Goal: Complete application form

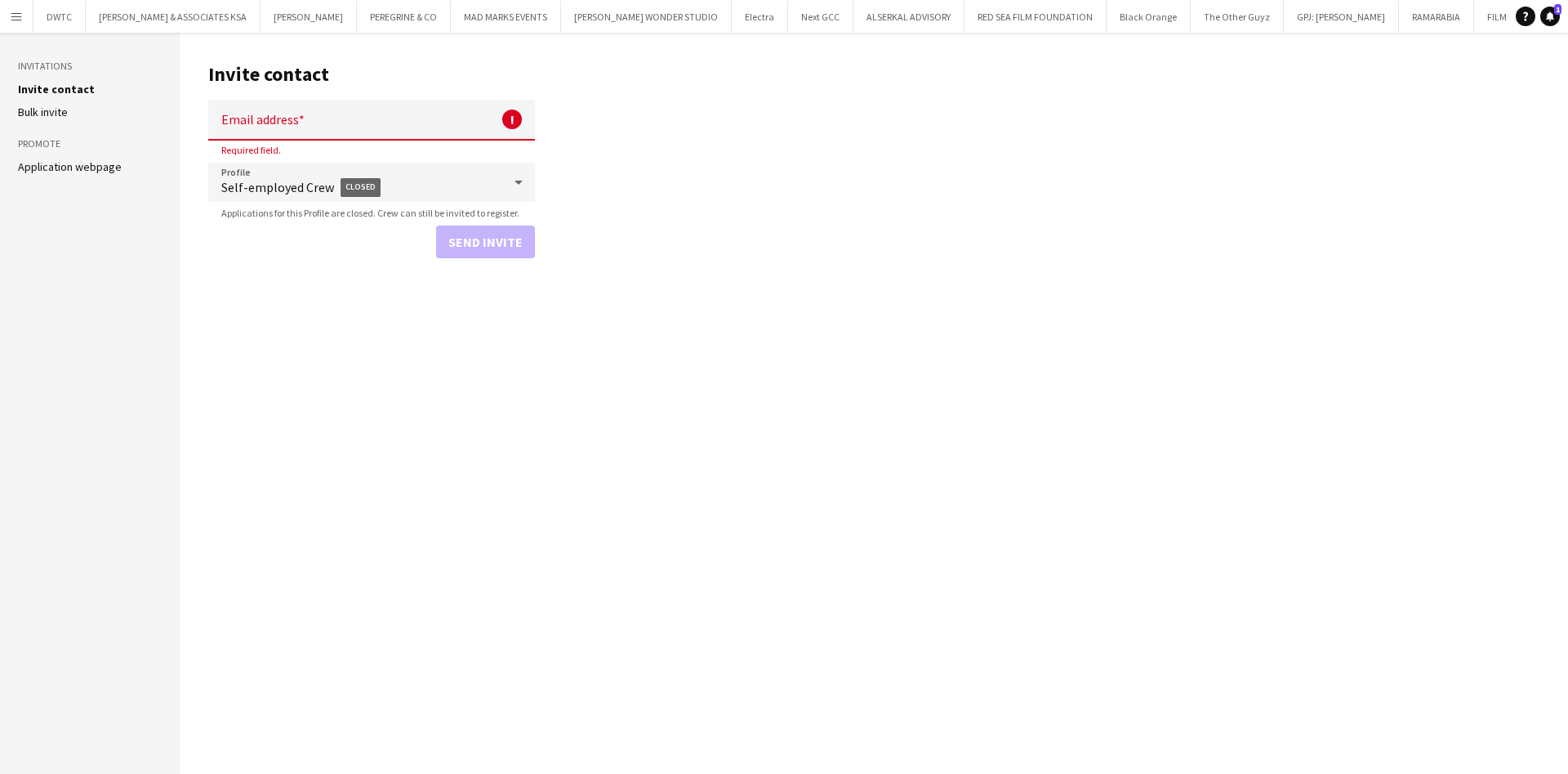
drag, startPoint x: 1174, startPoint y: 382, endPoint x: 1049, endPoint y: 385, distance: 125.0
click at [1049, 385] on main "Invite contact Email address ! Required field. Profile Self-employed Crew Close…" at bounding box center [874, 403] width 1388 height 741
click at [413, 125] on input "Email address" at bounding box center [371, 120] width 327 height 41
click at [886, 187] on main "Invite contact Email address ! Required field. Profile Self-employed Crew Close…" at bounding box center [874, 403] width 1388 height 741
click at [394, 137] on input "Email address" at bounding box center [371, 120] width 327 height 41
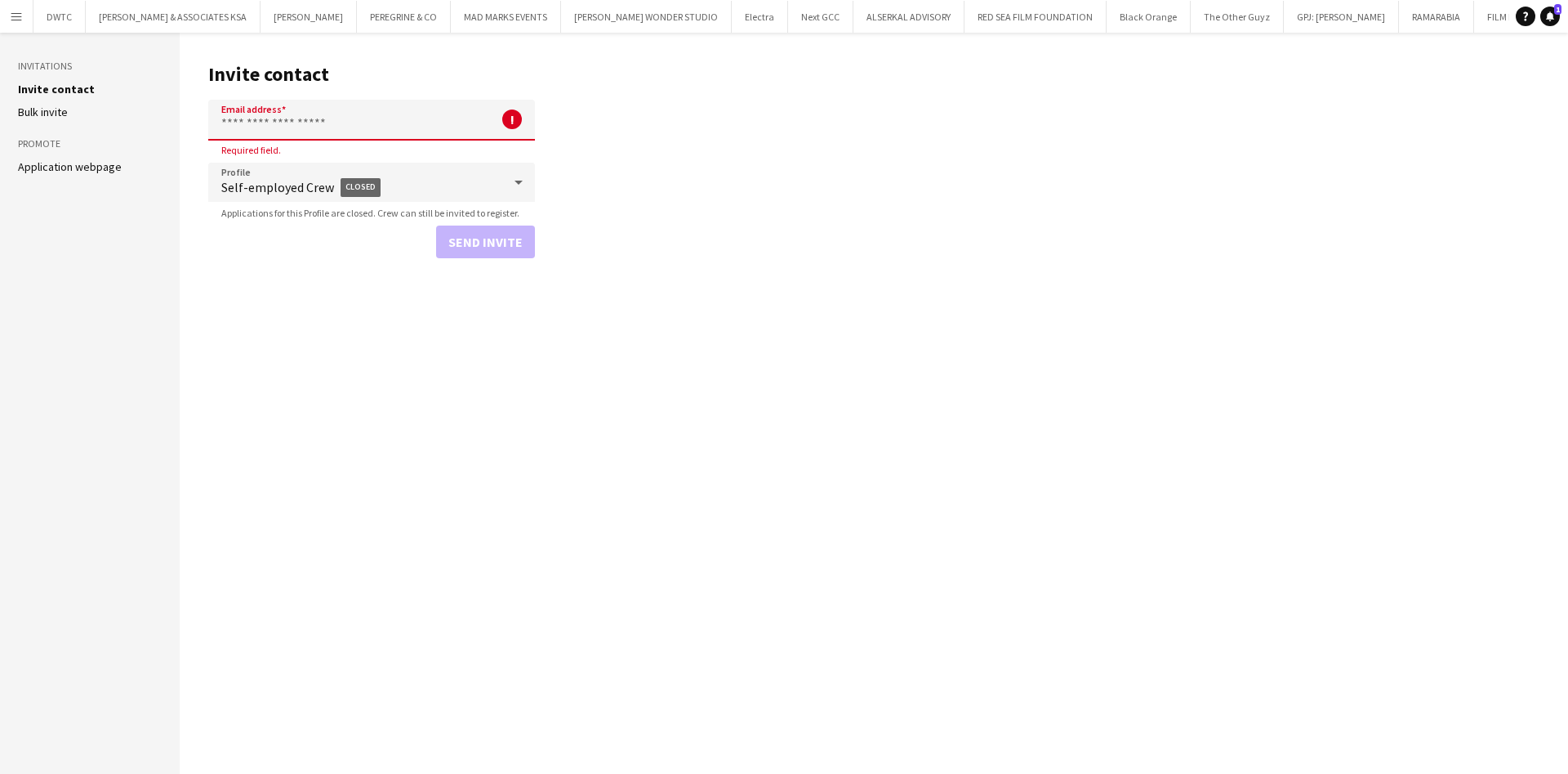
click at [726, 370] on main "Invite contact Email address ! Required field. Profile Self-employed Crew Close…" at bounding box center [874, 403] width 1388 height 741
click at [285, 110] on input "Email address" at bounding box center [371, 120] width 327 height 41
click at [283, 285] on main "Invite contact Email address ! Required field. Profile Self-employed Crew Close…" at bounding box center [874, 403] width 1388 height 741
drag, startPoint x: 901, startPoint y: 201, endPoint x: 768, endPoint y: 250, distance: 141.7
click at [772, 246] on main "Invite contact Email address ! Required field. Profile Self-employed Crew Close…" at bounding box center [874, 403] width 1388 height 741
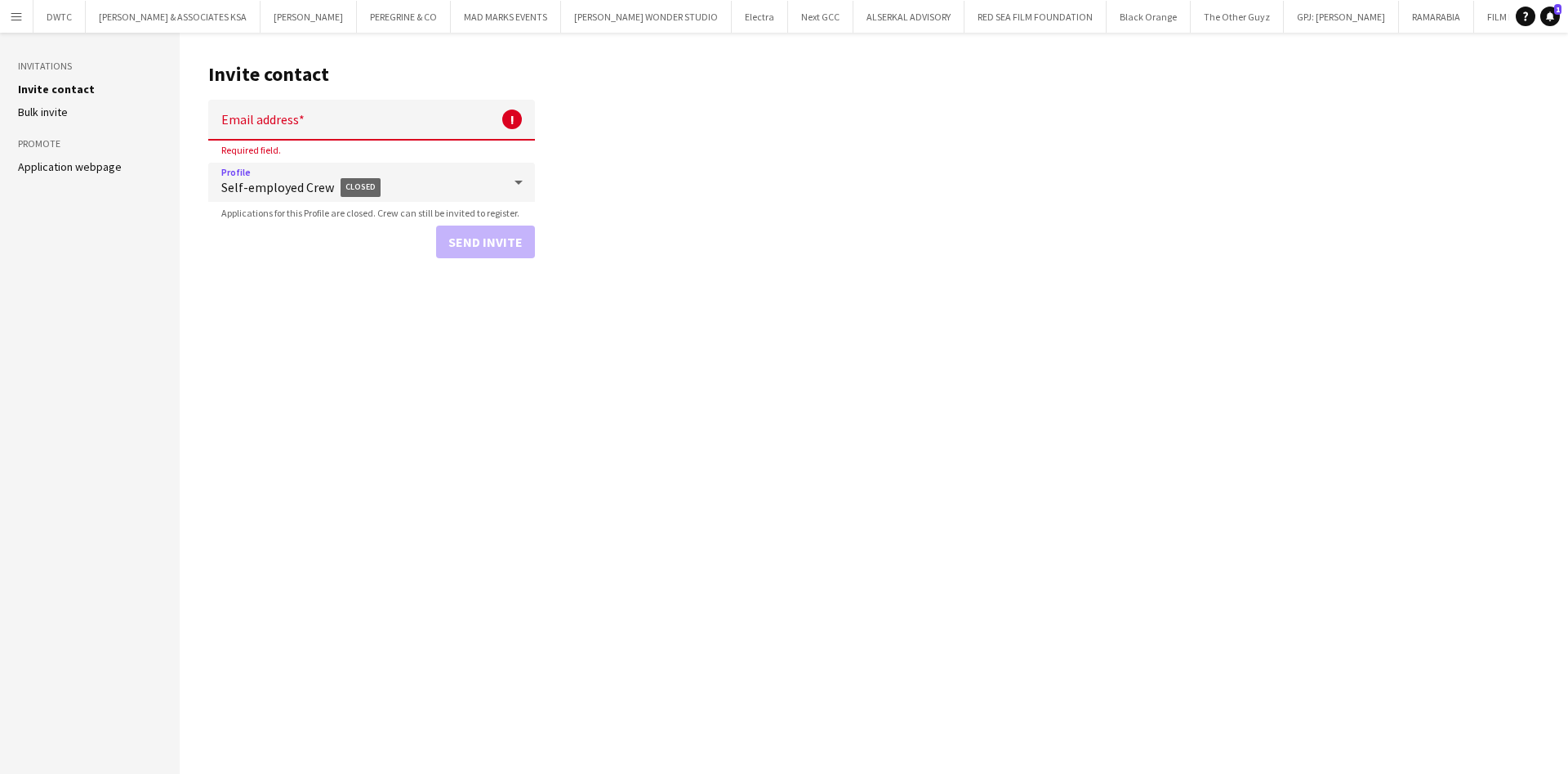
click at [502, 192] on span "Self-employed Crew Closed" at bounding box center [362, 187] width 281 height 38
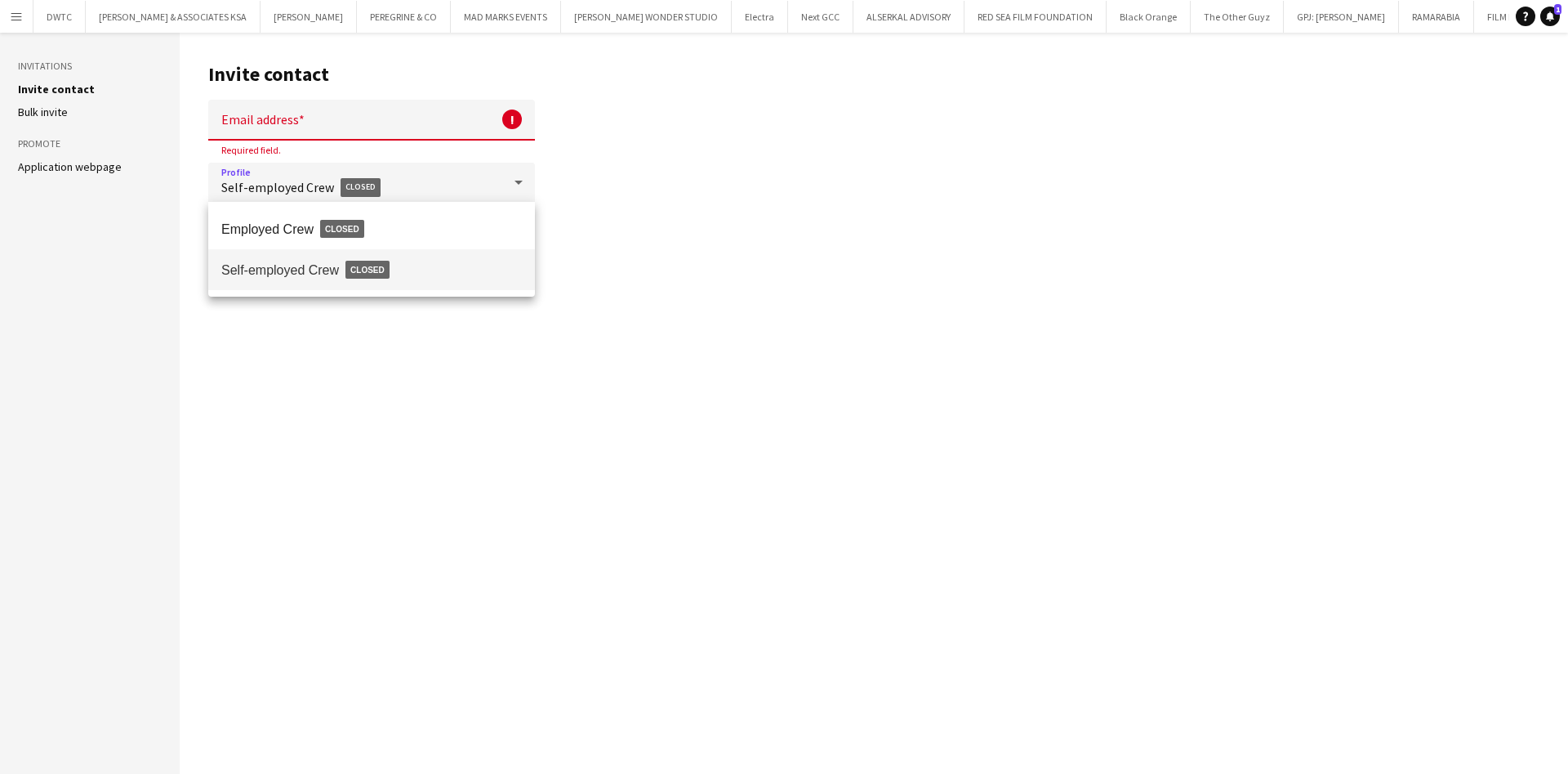
click at [667, 226] on div at bounding box center [784, 387] width 1568 height 774
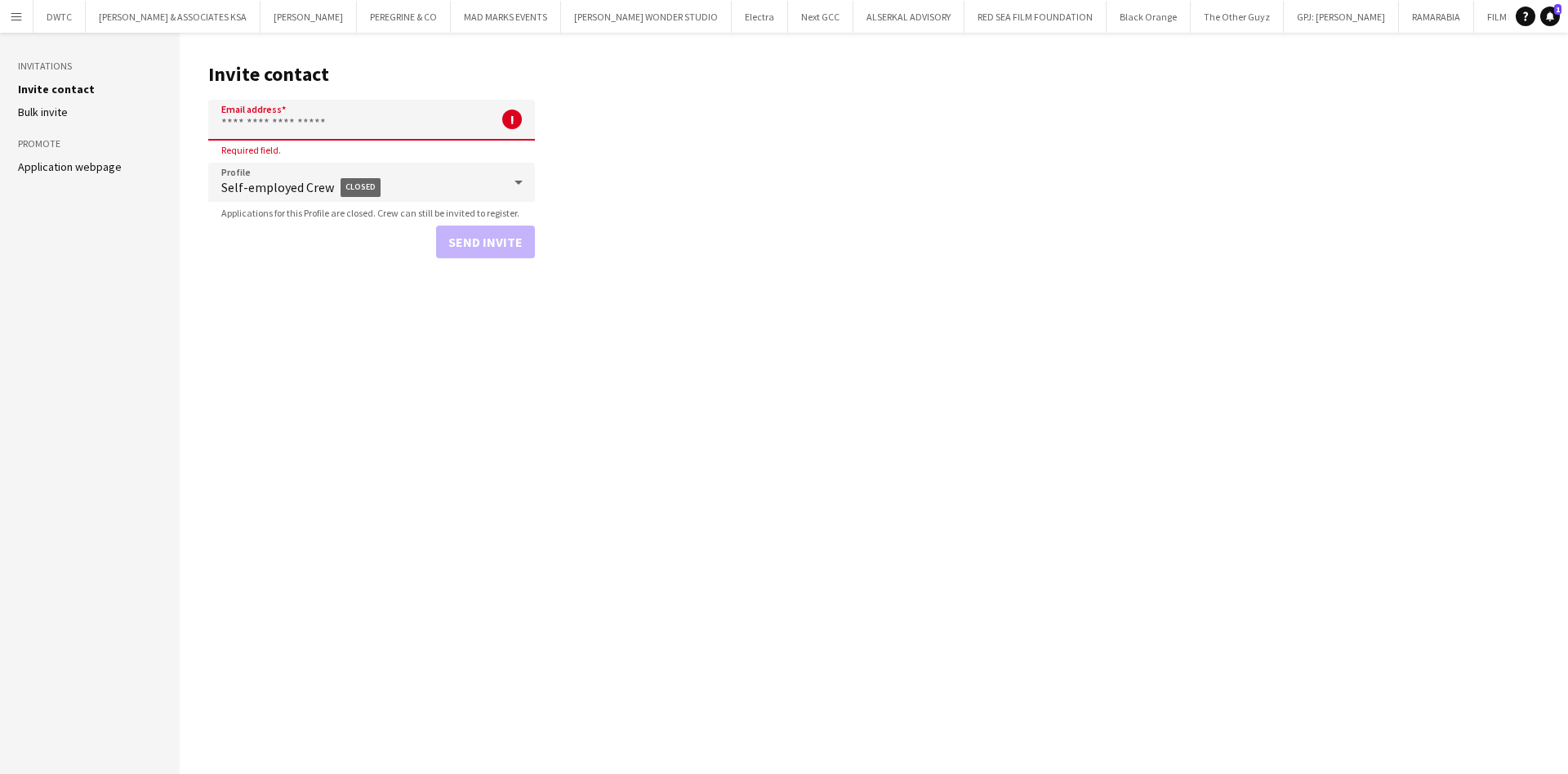
click at [412, 129] on input "Email address" at bounding box center [371, 120] width 327 height 41
click at [860, 191] on main "Invite contact Email address ! Required field. Profile Self-employed Crew Close…" at bounding box center [874, 403] width 1388 height 741
drag, startPoint x: 208, startPoint y: 73, endPoint x: 367, endPoint y: 78, distance: 159.1
click at [367, 78] on h1 "Invite contact" at bounding box center [371, 74] width 327 height 25
click at [728, 110] on main "Invite contact Email address ! Required field. Profile Self-employed Crew Close…" at bounding box center [874, 403] width 1388 height 741
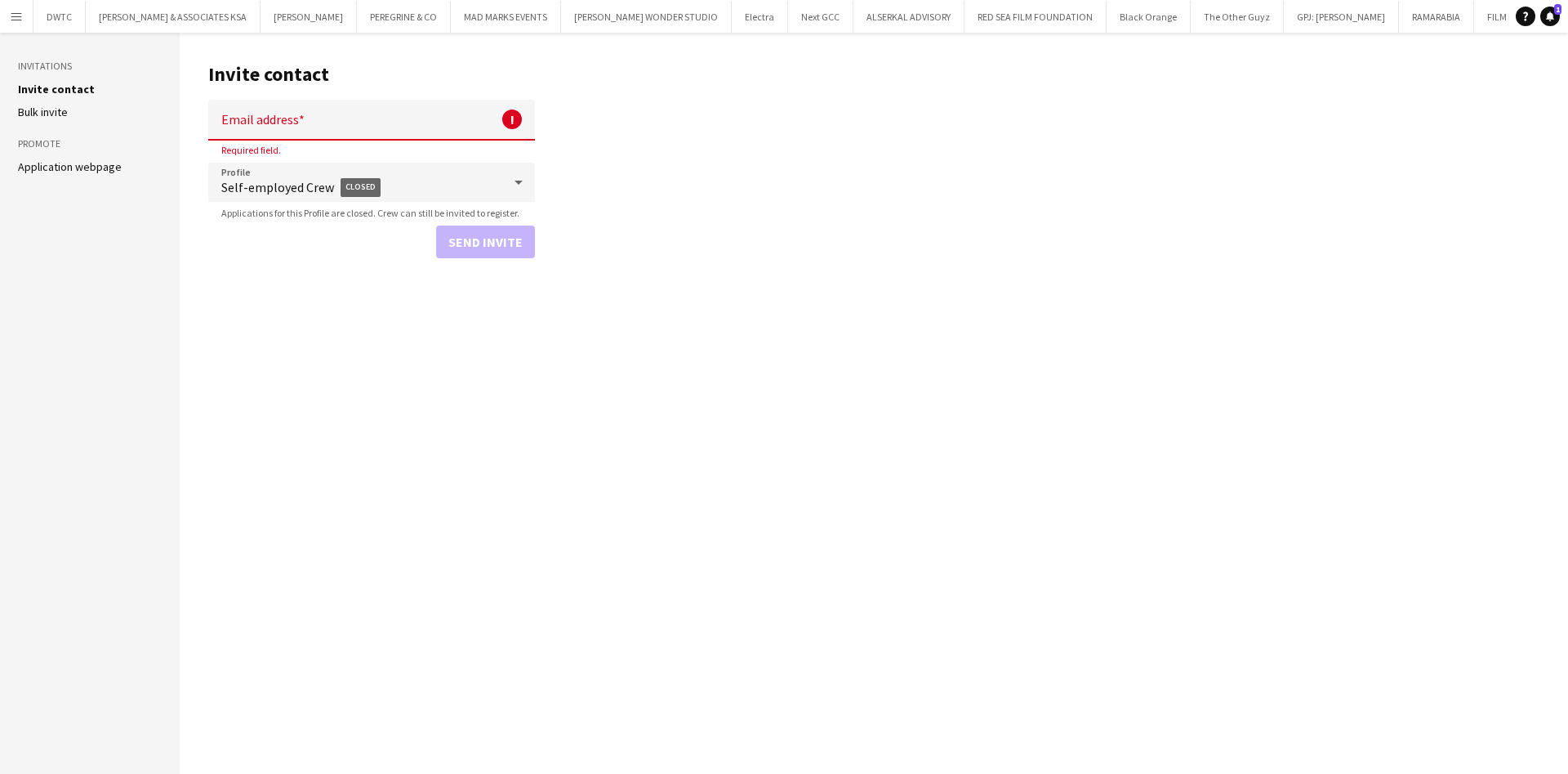
drag, startPoint x: 205, startPoint y: 74, endPoint x: 338, endPoint y: 89, distance: 133.8
click at [334, 89] on main "Invite contact Email address ! Required field. Profile Self-employed Crew Close…" at bounding box center [874, 403] width 1388 height 741
click at [329, 117] on input "Email address" at bounding box center [371, 120] width 327 height 41
click at [296, 269] on main "Invite contact Email address ! Required field. Profile Self-employed Crew Close…" at bounding box center [874, 403] width 1388 height 741
click at [816, 211] on main "Invite contact Email address ! Required field. Profile Self-employed Crew Close…" at bounding box center [874, 403] width 1388 height 741
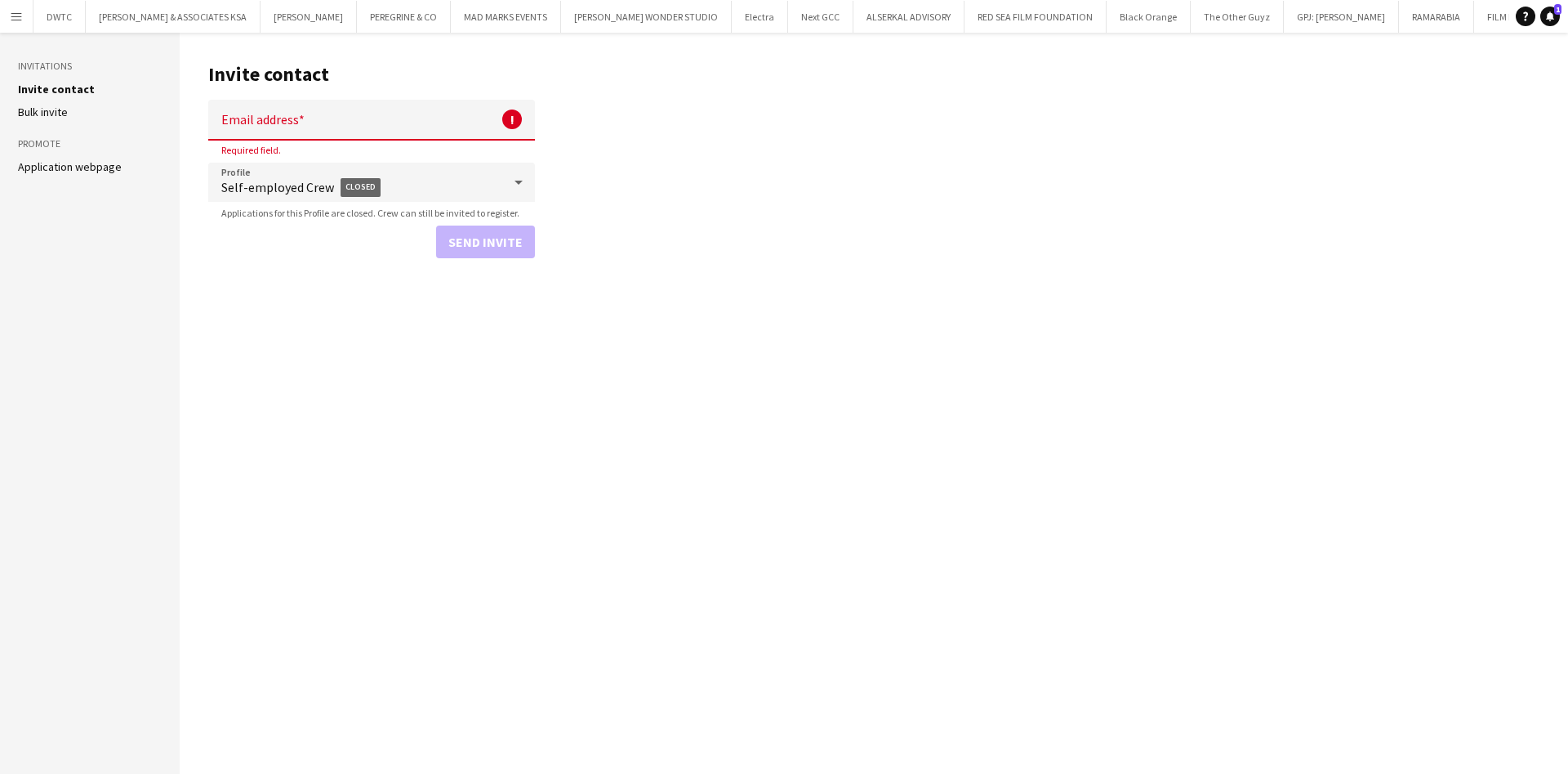
click at [322, 117] on input "Email address" at bounding box center [371, 120] width 327 height 41
click at [774, 151] on main "Invite contact Email address ! Required field. Profile Self-employed Crew Close…" at bounding box center [874, 403] width 1388 height 741
click at [742, 197] on main "Invite contact Email address ! Required field. Profile Self-employed Crew Close…" at bounding box center [874, 403] width 1388 height 741
drag, startPoint x: 207, startPoint y: 72, endPoint x: 394, endPoint y: 72, distance: 187.0
click at [394, 72] on main "Invite contact Email address ! Required field. Profile Self-employed Crew Close…" at bounding box center [874, 403] width 1388 height 741
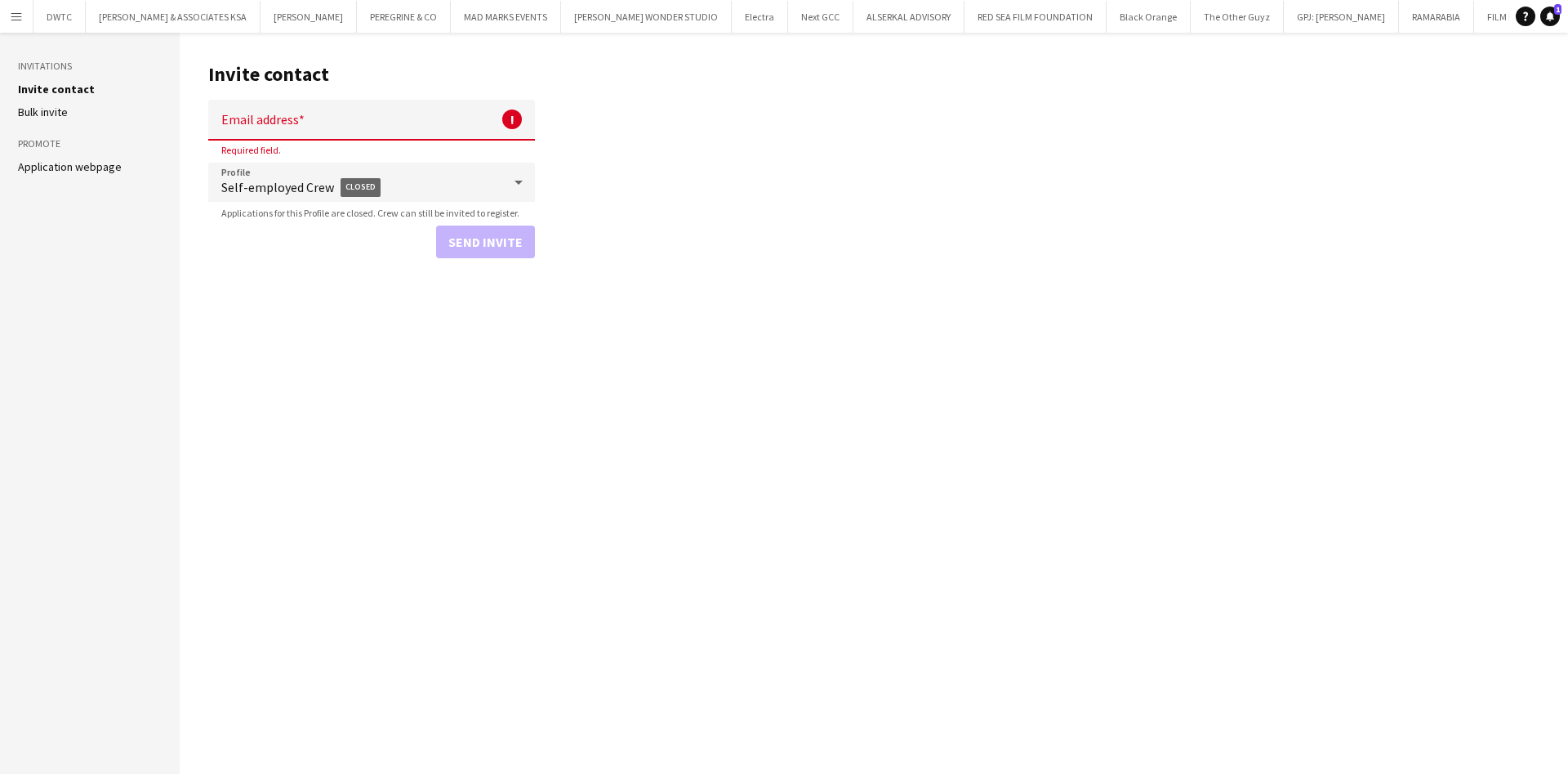
click at [745, 109] on main "Invite contact Email address ! Required field. Profile Self-employed Crew Close…" at bounding box center [874, 403] width 1388 height 741
drag, startPoint x: 196, startPoint y: 72, endPoint x: 302, endPoint y: 76, distance: 106.1
click at [302, 76] on main "Invite contact Email address ! Required field. Profile Self-employed Crew Close…" at bounding box center [874, 403] width 1388 height 741
click at [807, 114] on main "Invite contact Email address ! Required field. Profile Self-employed Crew Close…" at bounding box center [874, 403] width 1388 height 741
drag, startPoint x: 207, startPoint y: 68, endPoint x: 363, endPoint y: 70, distance: 156.0
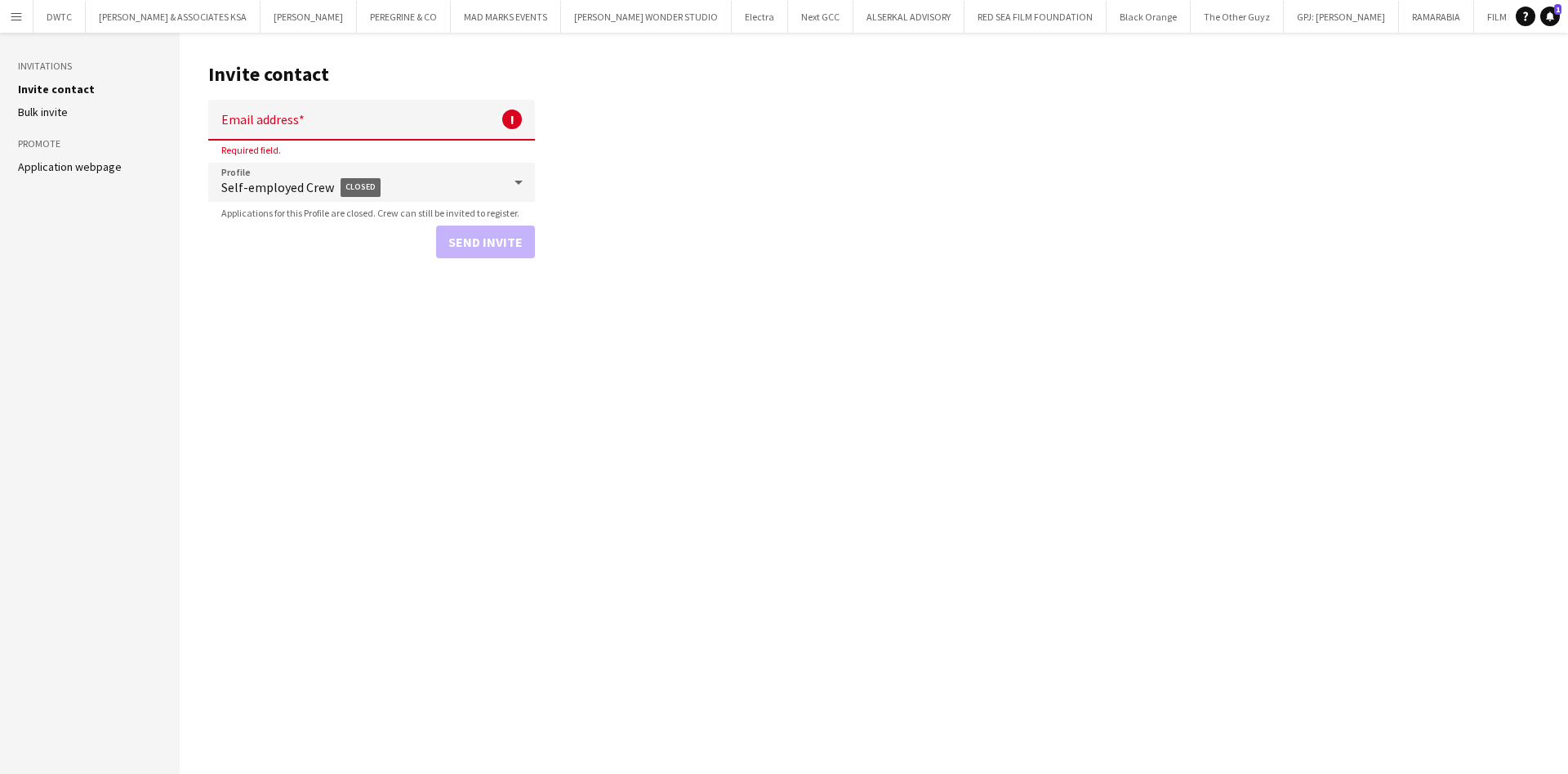
click at [363, 70] on main "Invite contact Email address ! Required field. Profile Self-employed Crew Close…" at bounding box center [874, 403] width 1388 height 741
